Goal: Find specific page/section: Find specific page/section

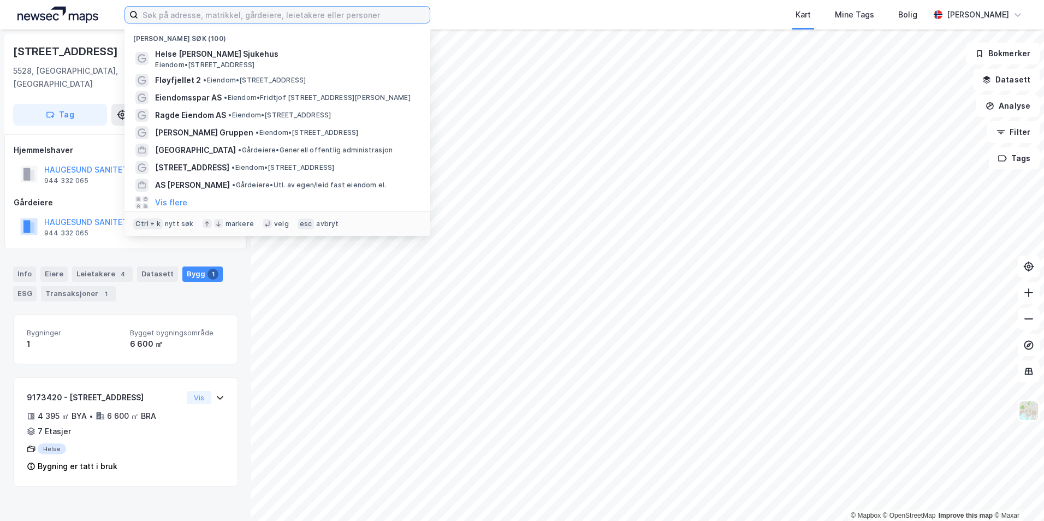
paste input "Skolegata 4"
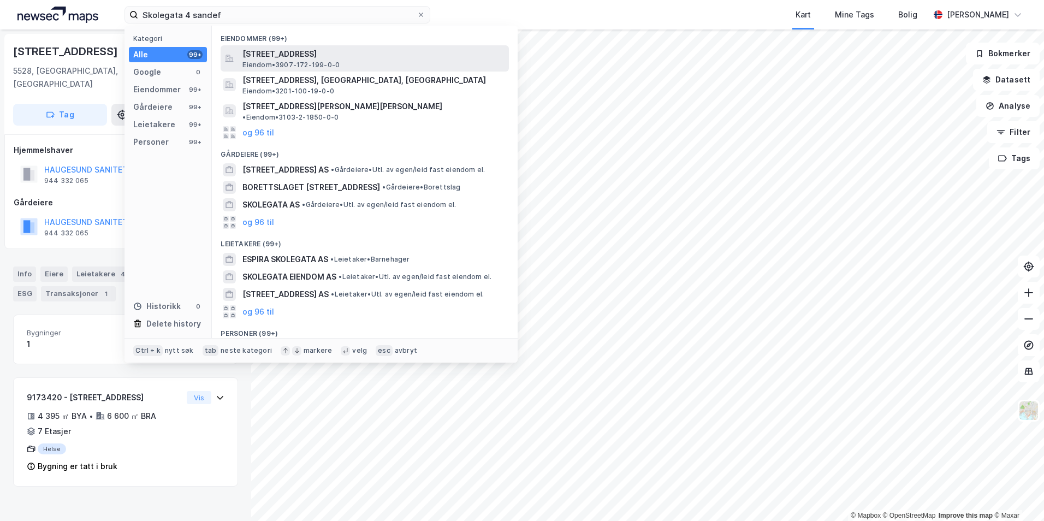
click at [370, 56] on span "Skolegata 4, 3210, SANDEFJORD, SANDEFJORD" at bounding box center [373, 54] width 262 height 13
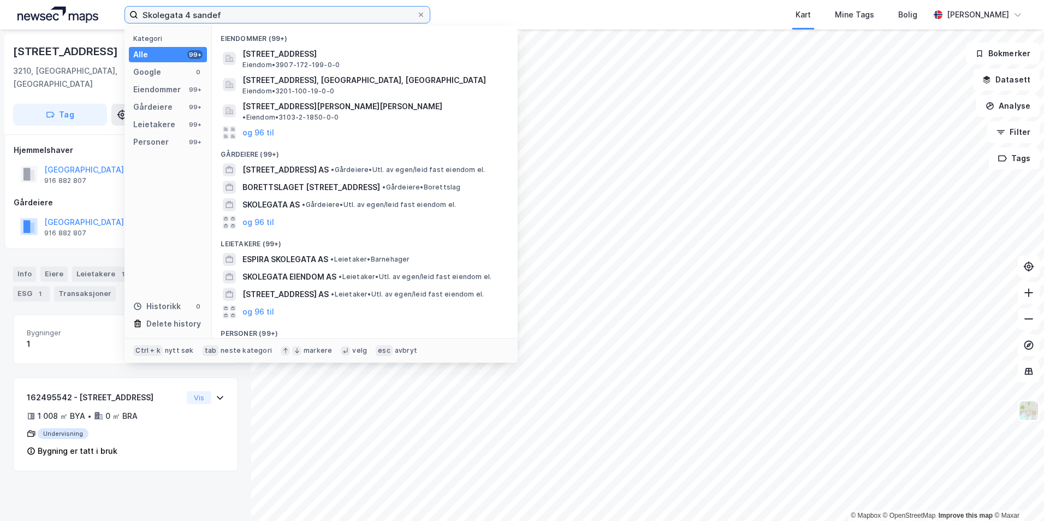
drag, startPoint x: 219, startPoint y: 17, endPoint x: -1, endPoint y: -10, distance: 221.7
click at [0, 0] on html "Skolegata 4 sandef Kategori Alle 99+ Google 0 Eiendommer 99+ Gårdeiere 99+ Leie…" at bounding box center [522, 260] width 1044 height 521
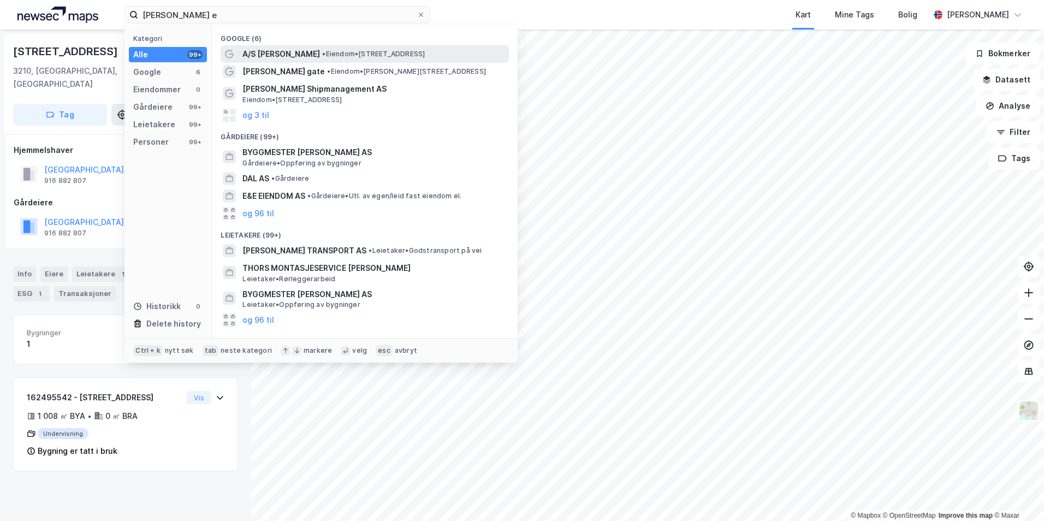
click at [378, 45] on div "A/S Thor Dahl • Eiendom • Ranvikstranda 2, 3212 Sandefjord" at bounding box center [365, 53] width 288 height 17
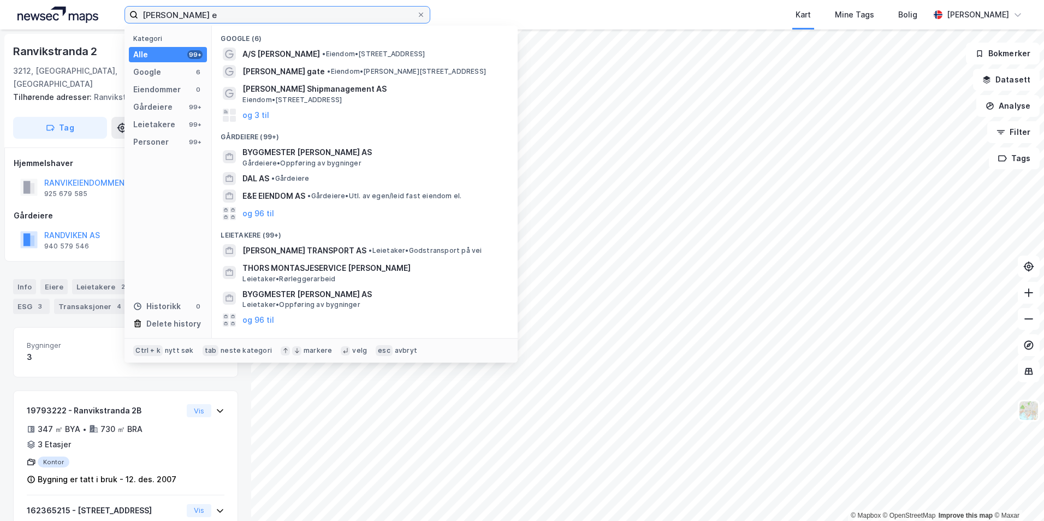
click at [211, 14] on input "thor dhal e" at bounding box center [277, 15] width 278 height 16
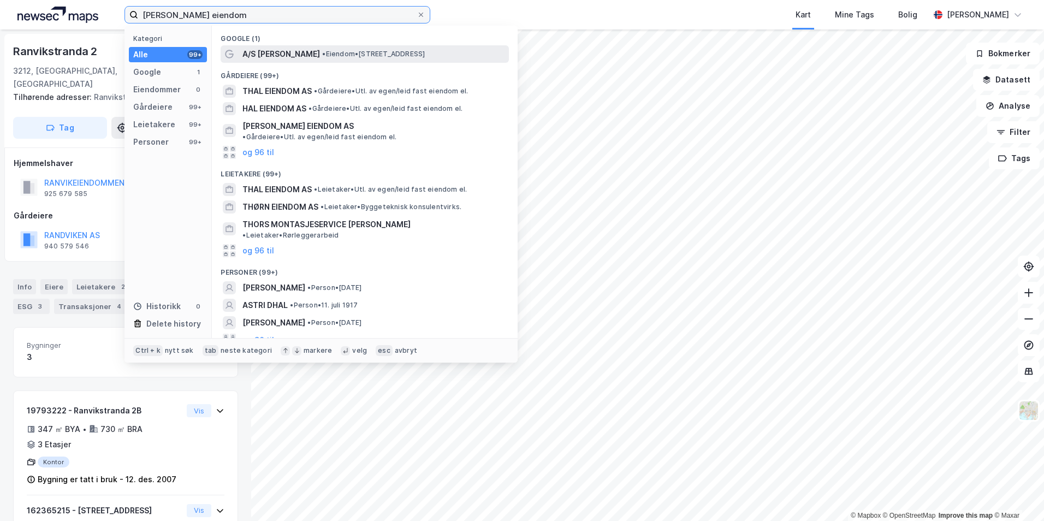
type input "thor dhal eiendom"
click at [324, 57] on span "• Eiendom • Ranvikstranda 2, 3212 Sandefjord" at bounding box center [373, 54] width 103 height 9
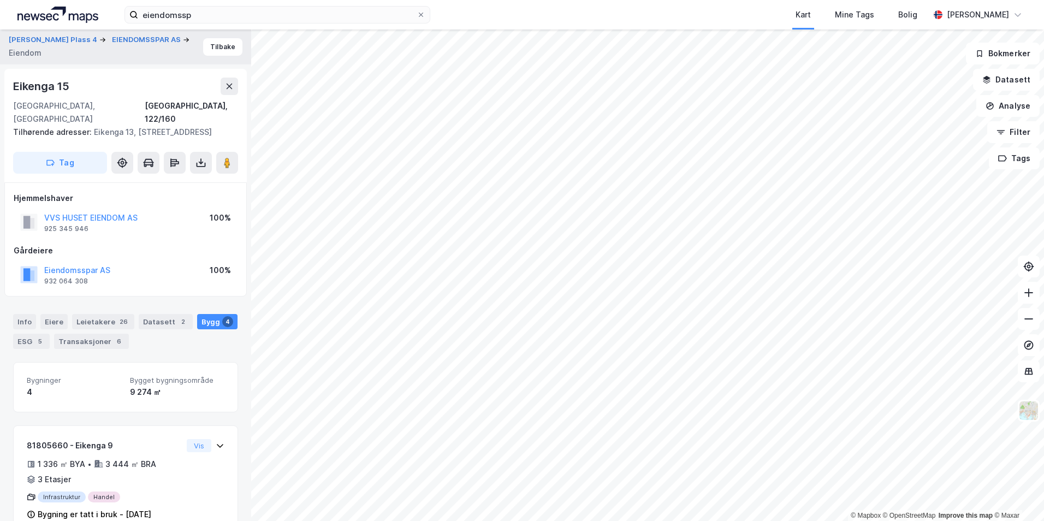
click at [146, 99] on div "0579, Oslo, Oslo Oslo, 122/160" at bounding box center [125, 112] width 225 height 26
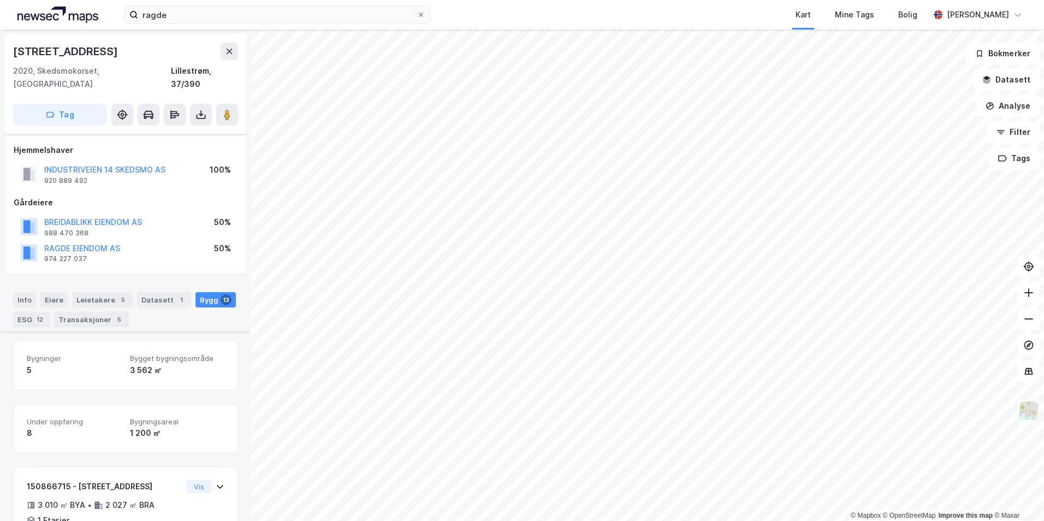
scroll to position [240, 0]
